Goal: Task Accomplishment & Management: Use online tool/utility

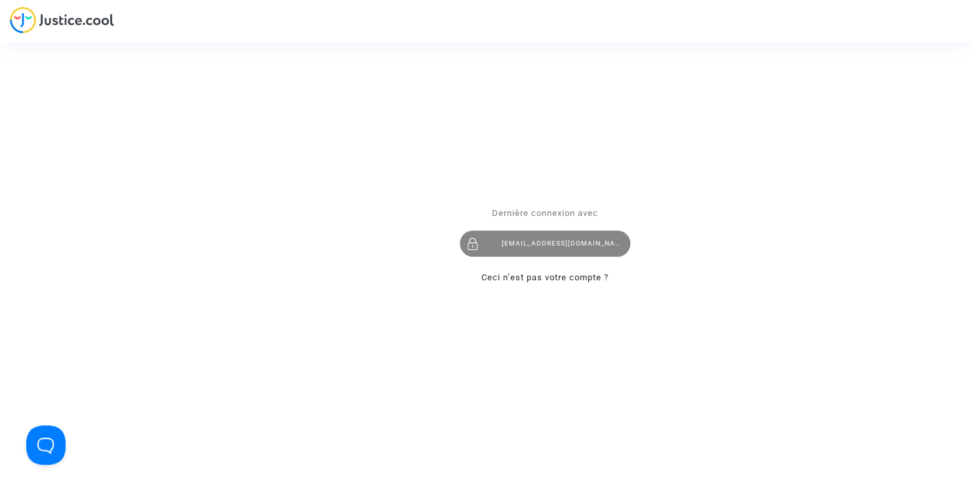
click at [554, 243] on div "[EMAIL_ADDRESS][DOMAIN_NAME]" at bounding box center [545, 244] width 171 height 26
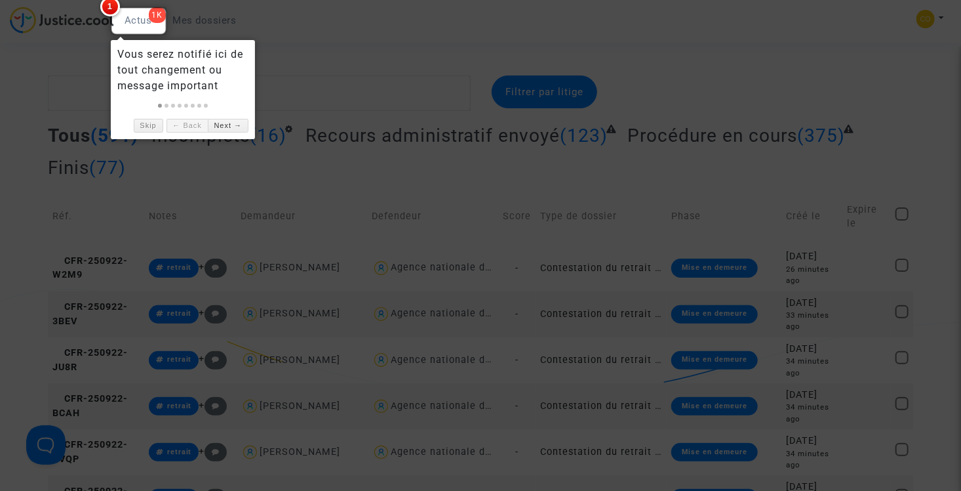
click at [269, 28] on div at bounding box center [480, 245] width 961 height 491
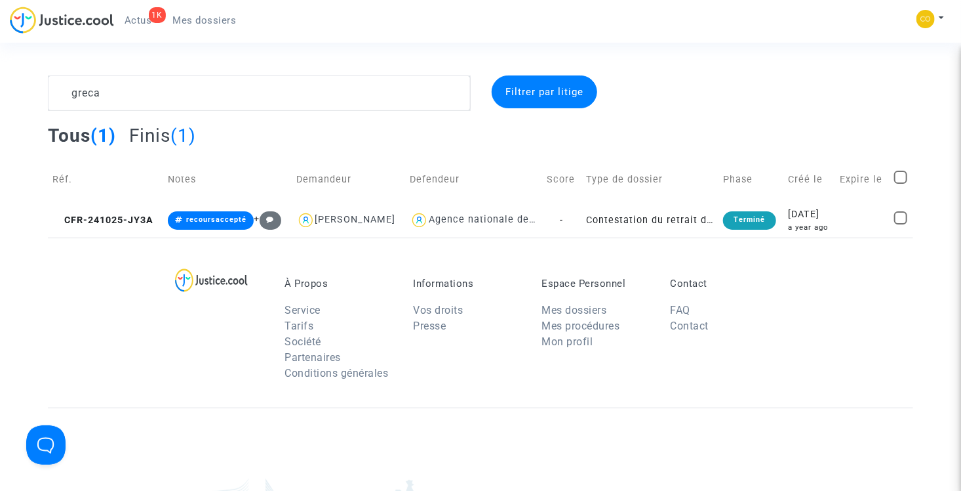
type textarea "greca"
click at [745, 34] on div "1K Actus Mes dossiers Mon profil Paramètres Déconnexion" at bounding box center [480, 25] width 961 height 36
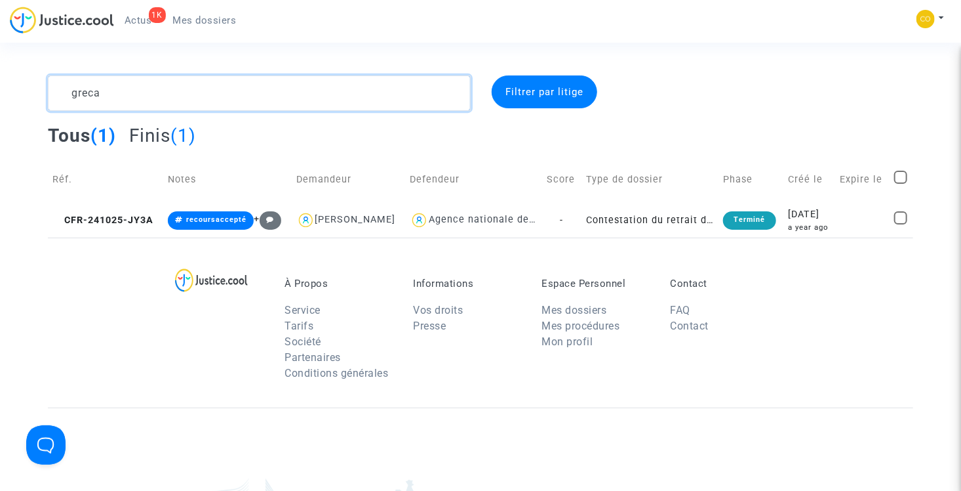
click at [324, 91] on textarea at bounding box center [259, 92] width 423 height 35
